Goal: Task Accomplishment & Management: Use online tool/utility

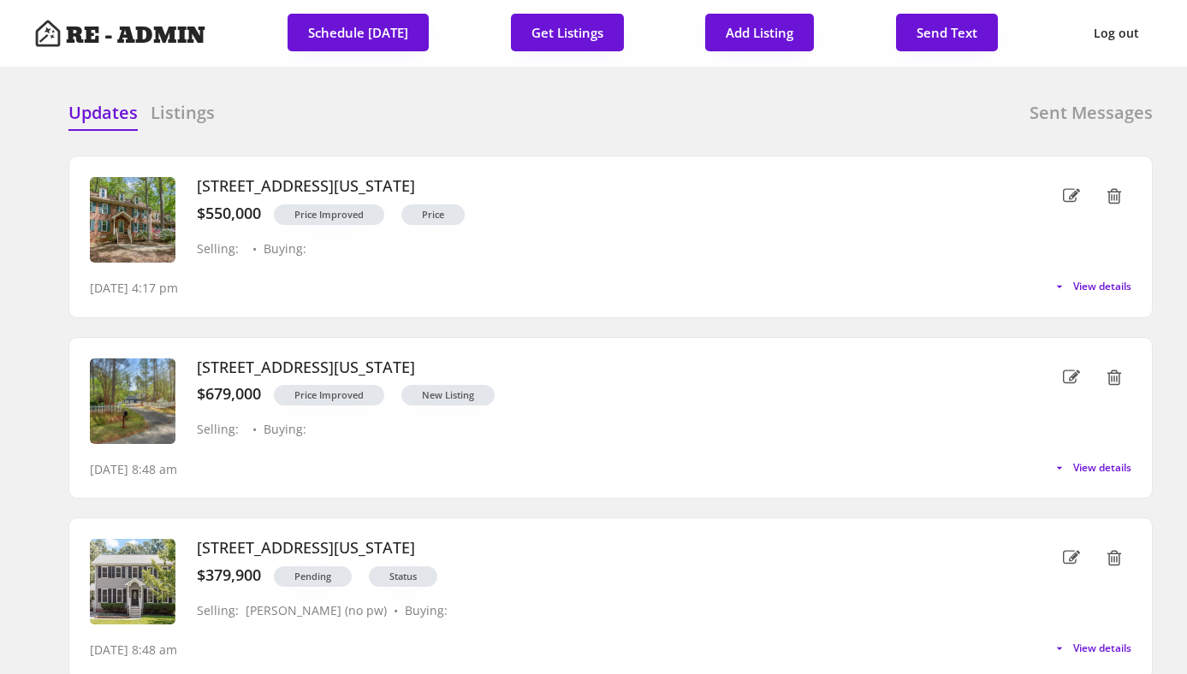
click at [426, 111] on div "Updates Listings Sent Messages" at bounding box center [610, 118] width 1084 height 34
click at [566, 30] on button "Get Listings" at bounding box center [567, 33] width 113 height 38
click at [457, 92] on div "Updates Listings Sent Messages [STREET_ADDRESS][US_STATE] $550,000 Price Improv…" at bounding box center [593, 100] width 1119 height 41
click at [640, 99] on div "Updates Listings Sent Messages [STREET_ADDRESS][US_STATE] $550,000 Price Improv…" at bounding box center [593, 100] width 1119 height 41
